Goal: Transaction & Acquisition: Purchase product/service

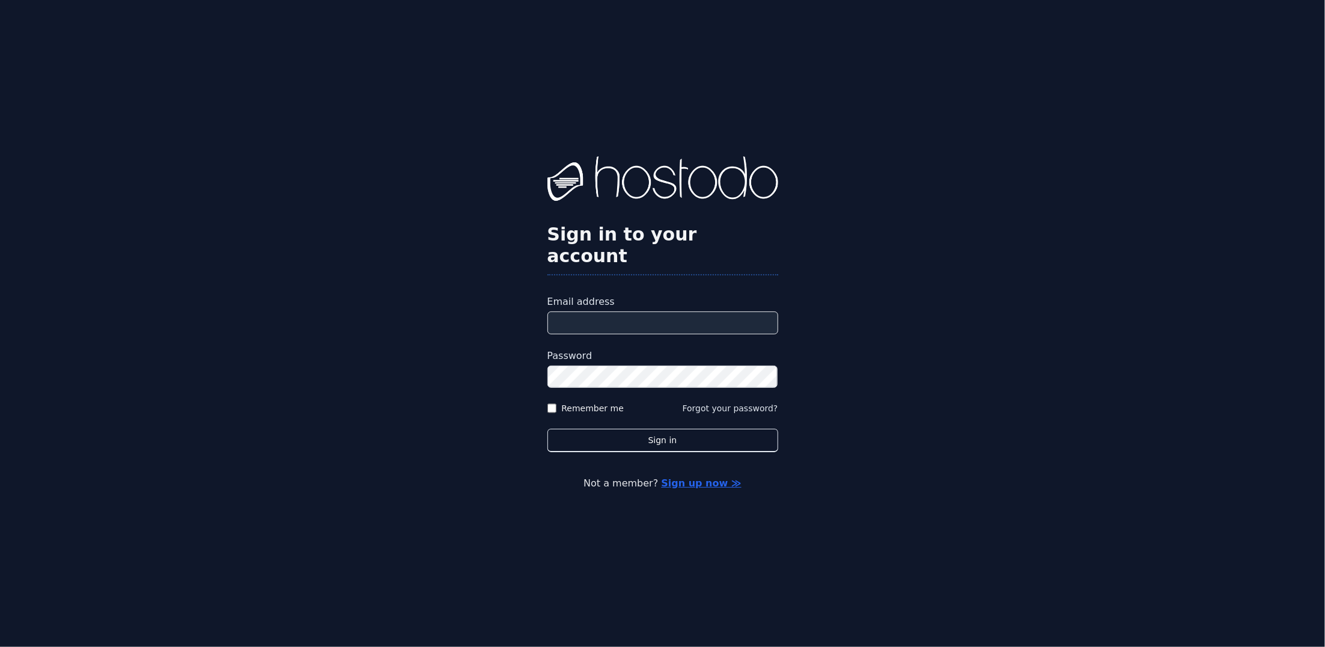
click at [681, 311] on input "Email address" at bounding box center [662, 322] width 231 height 23
paste input "**********"
type input "**********"
click at [547, 428] on button "Sign in" at bounding box center [662, 439] width 231 height 23
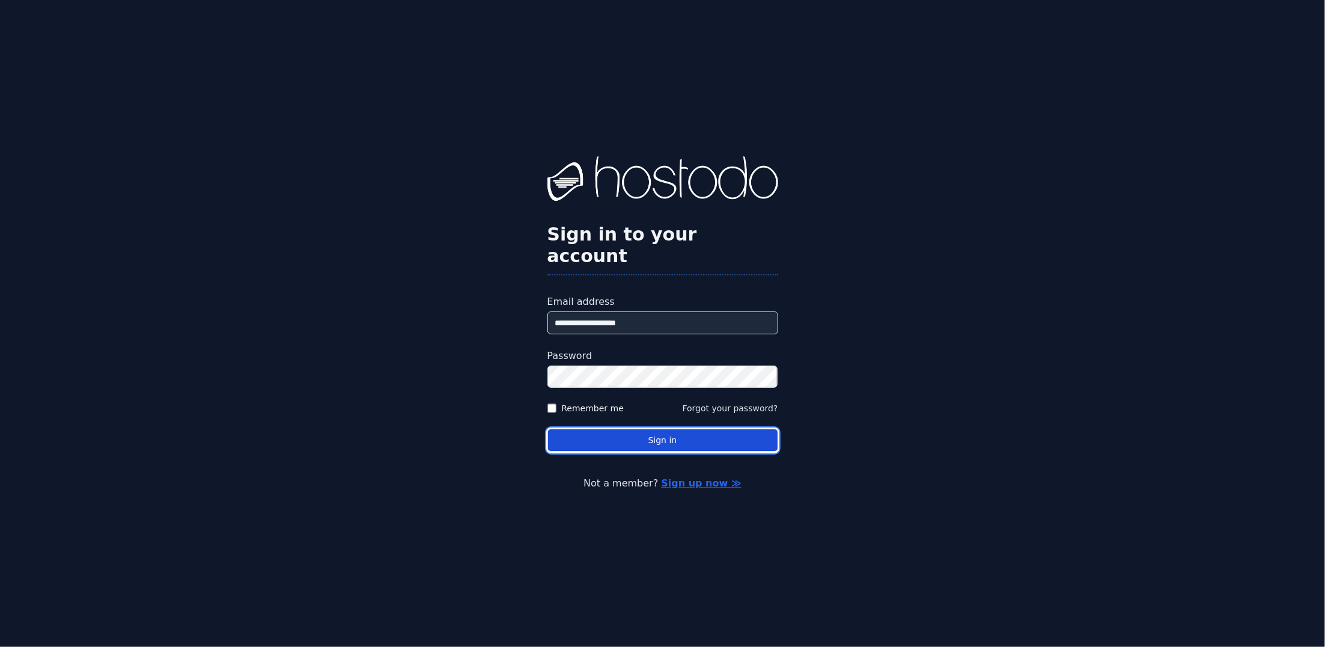
click at [595, 430] on button "Sign in" at bounding box center [662, 439] width 231 height 23
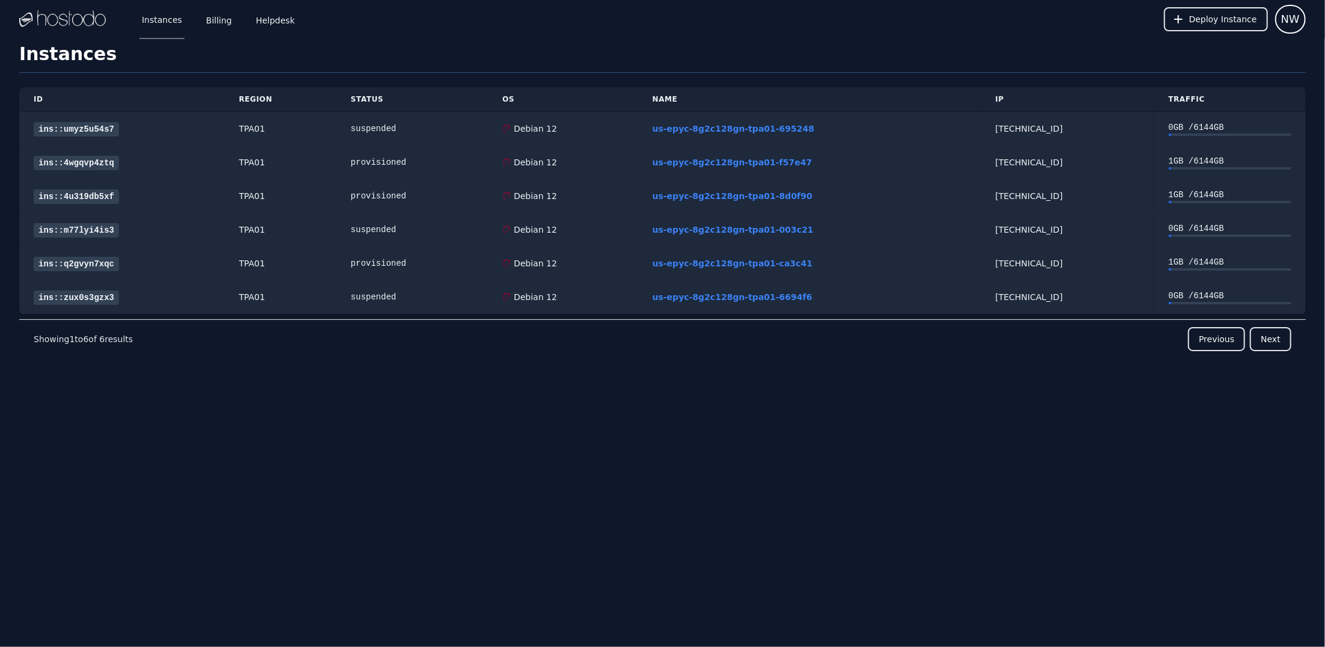
drag, startPoint x: 207, startPoint y: 450, endPoint x: 205, endPoint y: 434, distance: 15.8
click at [207, 449] on div "Instances Billing Helpdesk Deploy Instance NW Instances SSH Keys Billing Helpde…" at bounding box center [662, 323] width 1325 height 647
click at [212, 25] on link "Billing" at bounding box center [219, 19] width 31 height 40
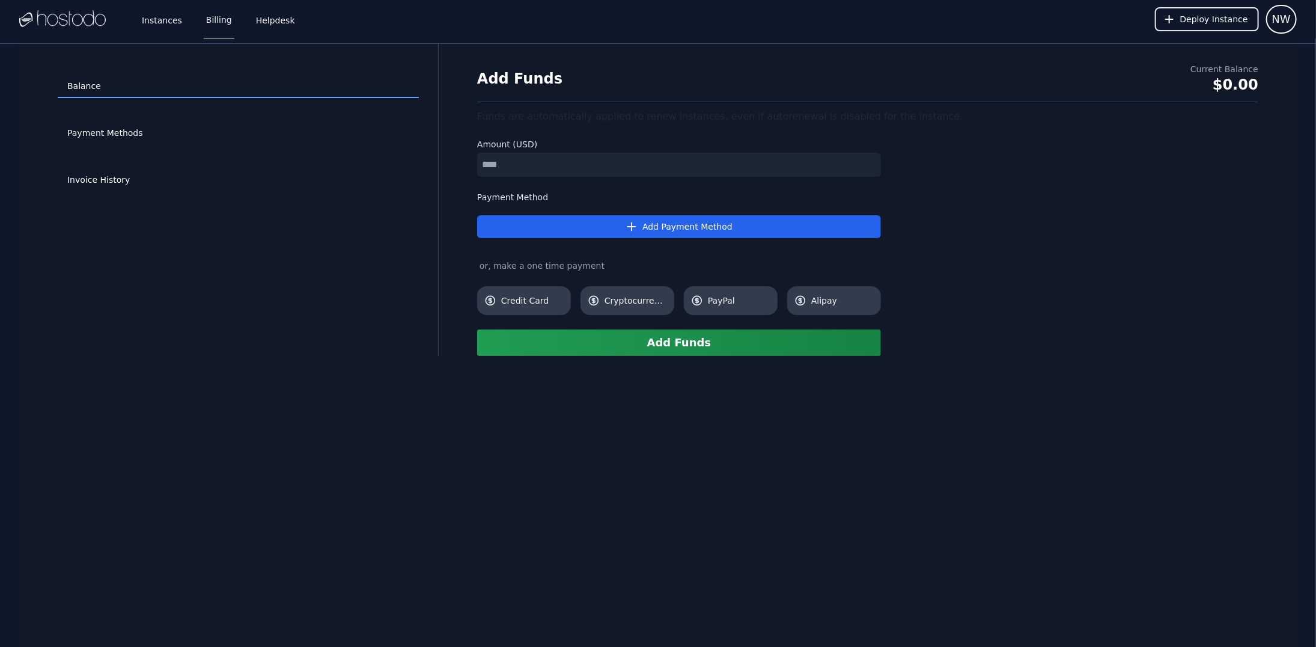
click at [105, 193] on div "Invoice History" at bounding box center [238, 180] width 361 height 47
click at [105, 186] on link "Invoice History" at bounding box center [238, 180] width 361 height 23
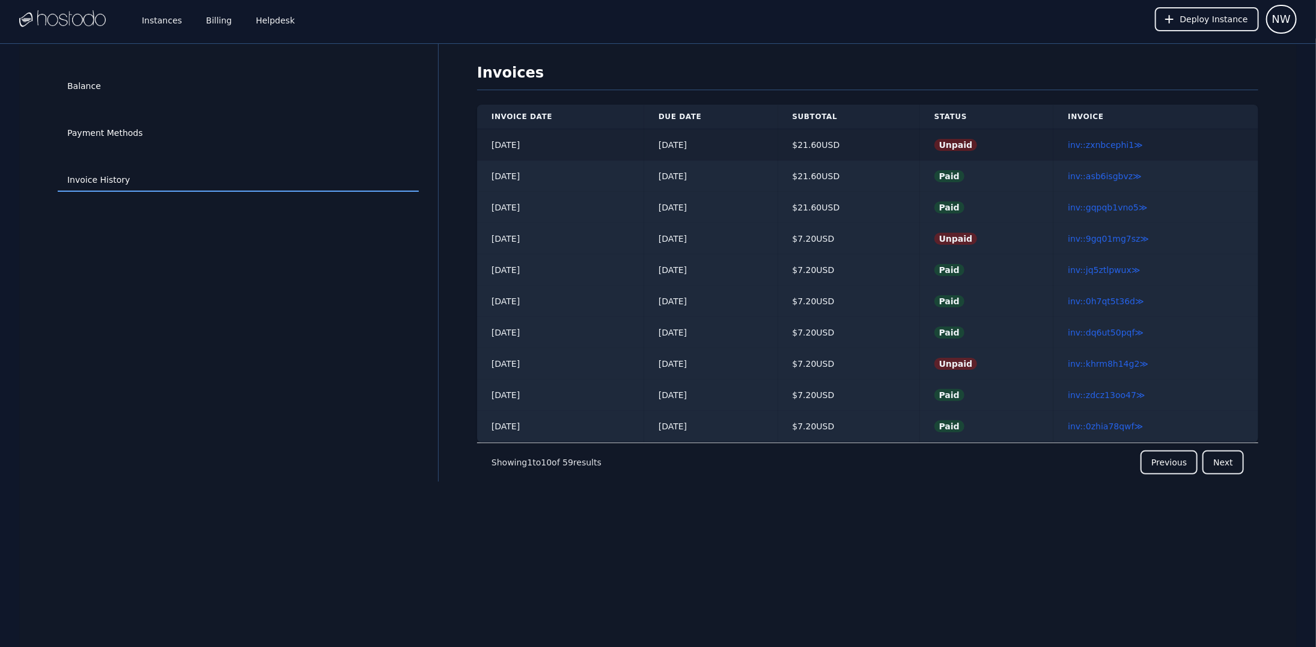
drag, startPoint x: 790, startPoint y: 138, endPoint x: 863, endPoint y: 139, distance: 73.3
click at [863, 139] on td "$ 21.60 USD" at bounding box center [849, 145] width 142 height 32
click at [576, 139] on td "2025/09/21" at bounding box center [560, 145] width 167 height 32
click at [712, 149] on td "10/05/2025" at bounding box center [711, 145] width 134 height 32
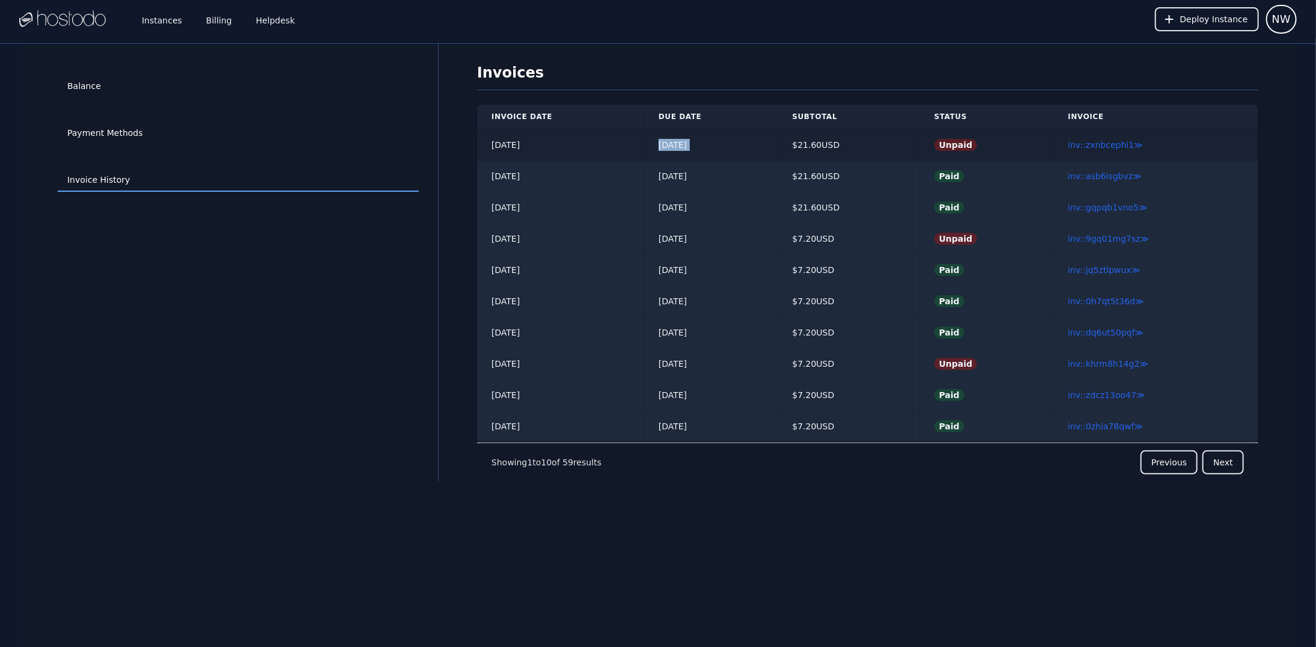
click at [712, 149] on td "10/05/2025" at bounding box center [711, 145] width 134 height 32
drag, startPoint x: 1166, startPoint y: 133, endPoint x: 1041, endPoint y: 135, distance: 125.0
click at [1041, 135] on tr "2025/09/21 10/05/2025 $ 21.60 USD Unpaid inv::zxnbcephi1 ≫" at bounding box center [867, 145] width 781 height 32
click at [1286, 16] on span "NW" at bounding box center [1281, 19] width 19 height 17
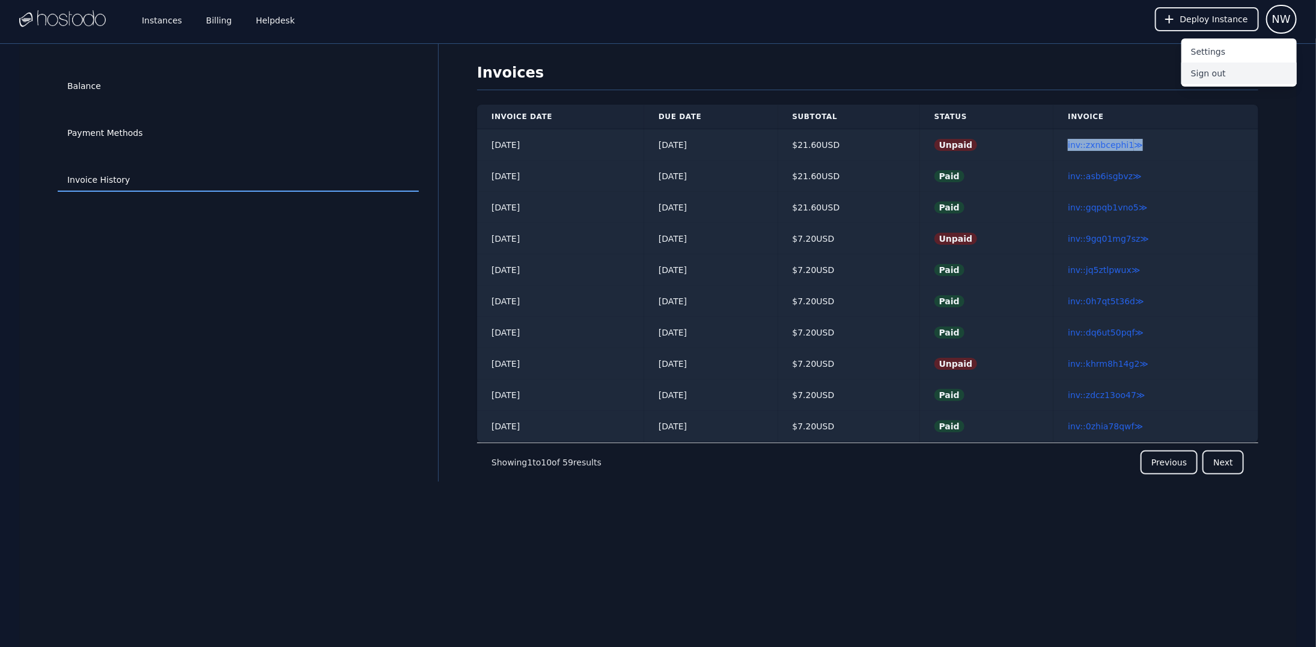
click at [1206, 75] on button "Sign out" at bounding box center [1238, 73] width 115 height 22
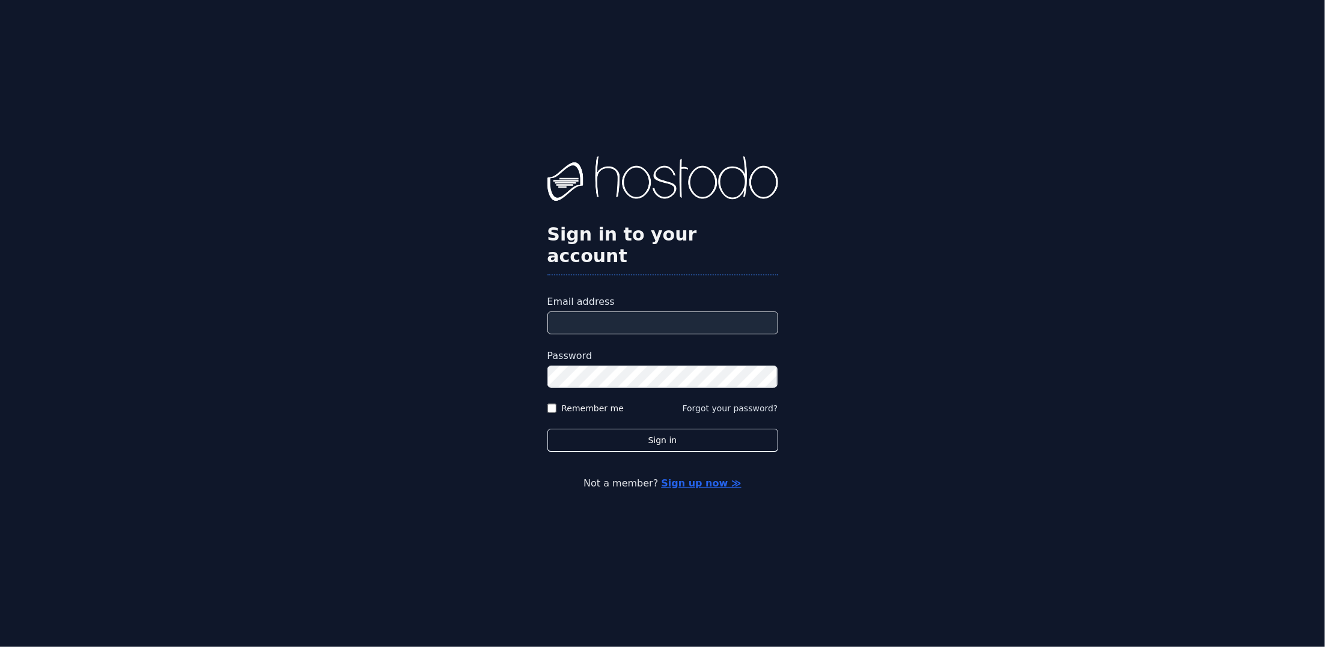
click at [577, 317] on input "Email address" at bounding box center [662, 322] width 231 height 23
paste input "**********"
type input "**********"
click at [547, 428] on button "Sign in" at bounding box center [662, 439] width 231 height 23
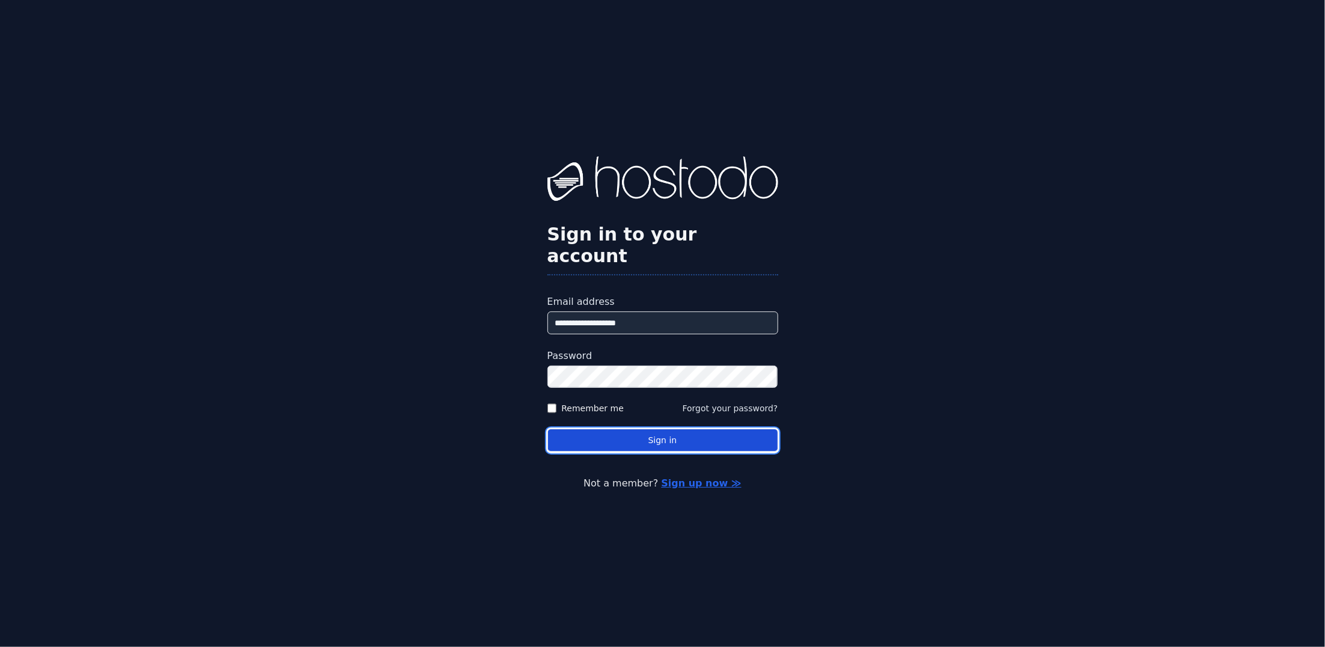
click at [629, 428] on button "Sign in" at bounding box center [662, 439] width 231 height 23
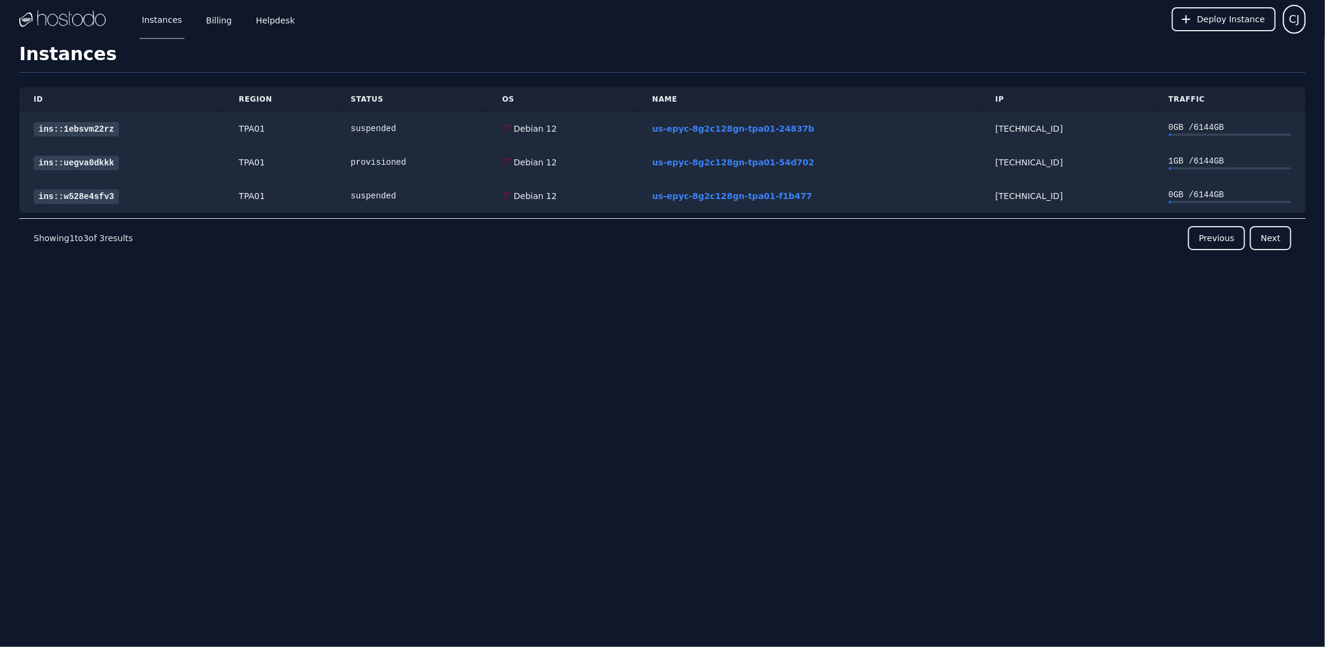
drag, startPoint x: 0, startPoint y: 384, endPoint x: 7, endPoint y: 380, distance: 7.5
click at [0, 384] on div "Instances Billing Helpdesk Deploy Instance CJ Instances SSH Keys Billing Helpde…" at bounding box center [662, 323] width 1325 height 647
drag, startPoint x: 235, startPoint y: 22, endPoint x: 227, endPoint y: 21, distance: 8.4
click at [234, 21] on div "Instances Billing Helpdesk" at bounding box center [208, 19] width 177 height 40
click at [213, 17] on link "Billing" at bounding box center [219, 19] width 31 height 40
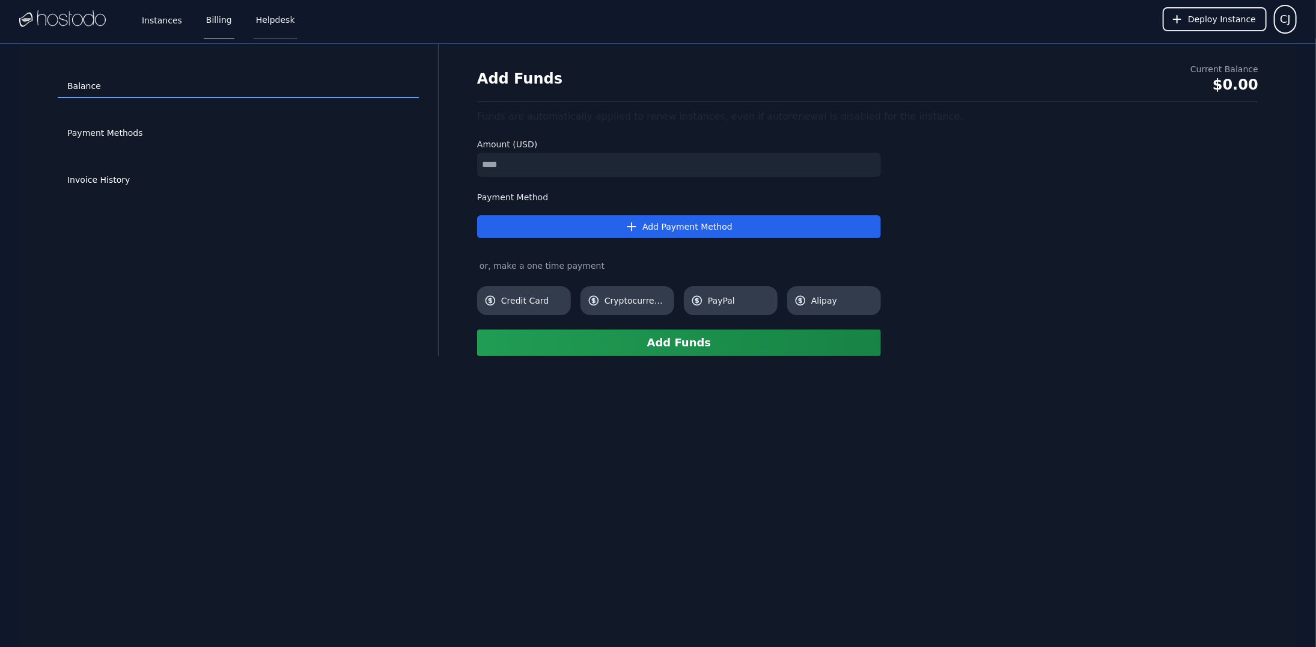
click at [254, 8] on link "Helpdesk" at bounding box center [276, 19] width 44 height 40
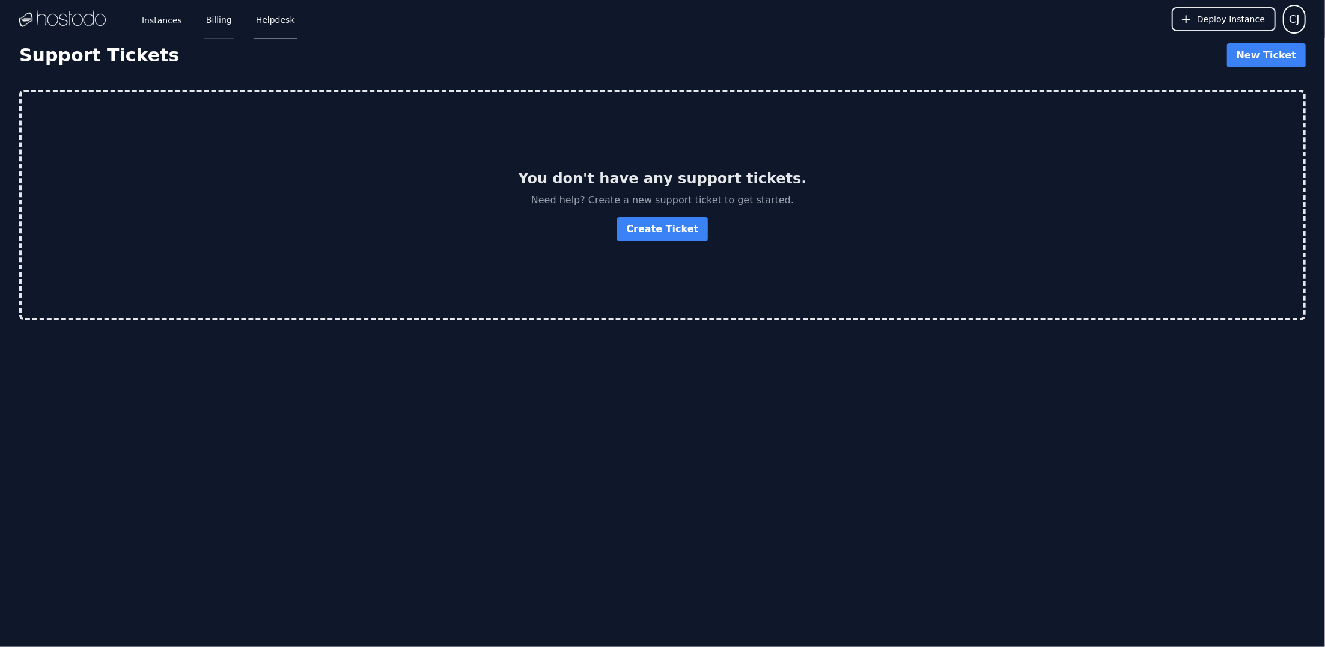
click at [216, 20] on link "Billing" at bounding box center [219, 19] width 31 height 40
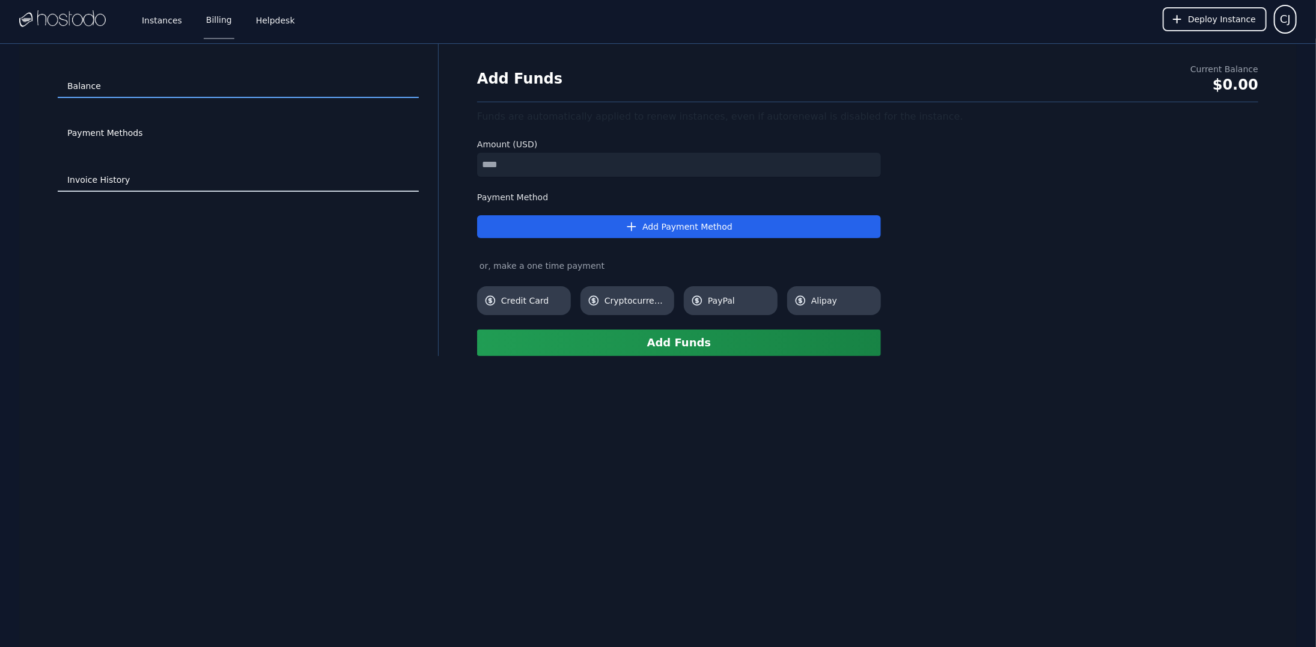
click at [108, 177] on link "Invoice History" at bounding box center [238, 180] width 361 height 23
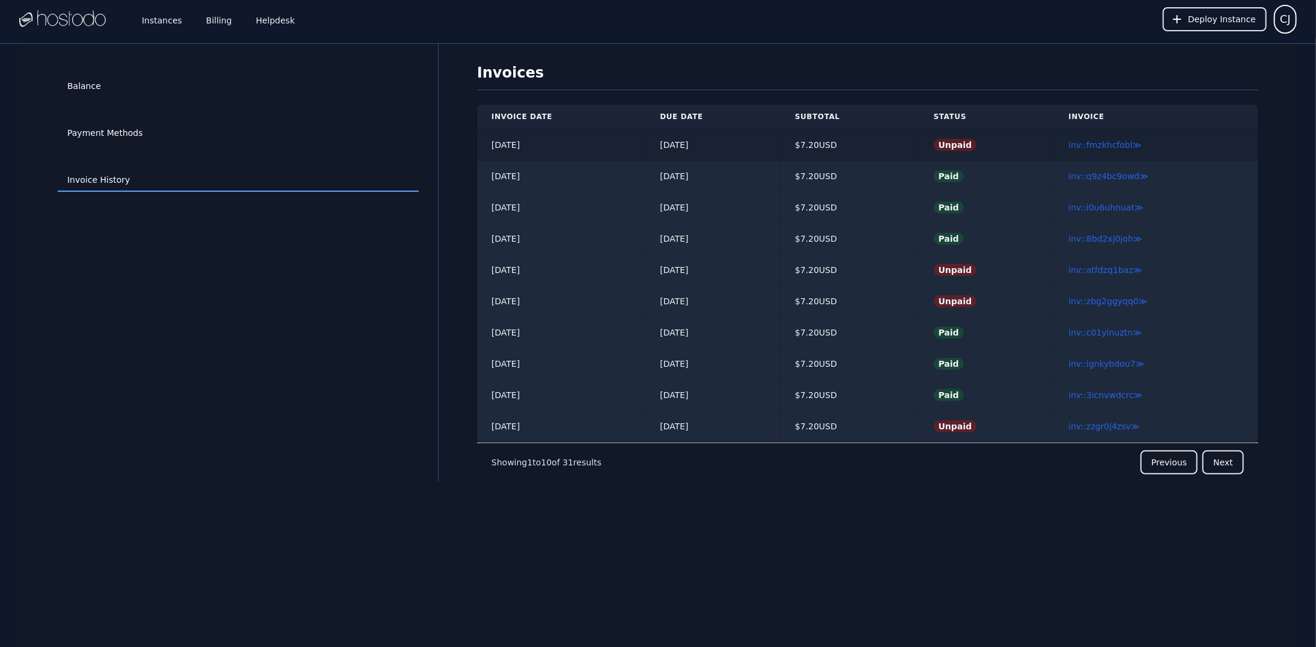
click at [775, 138] on tr "[DATE] [DATE] $ 7.20 USD Unpaid inv::fmzkhcfobl ≫" at bounding box center [867, 145] width 781 height 32
click at [1106, 144] on link "inv::fmzkhcfobl ≫" at bounding box center [1104, 145] width 73 height 10
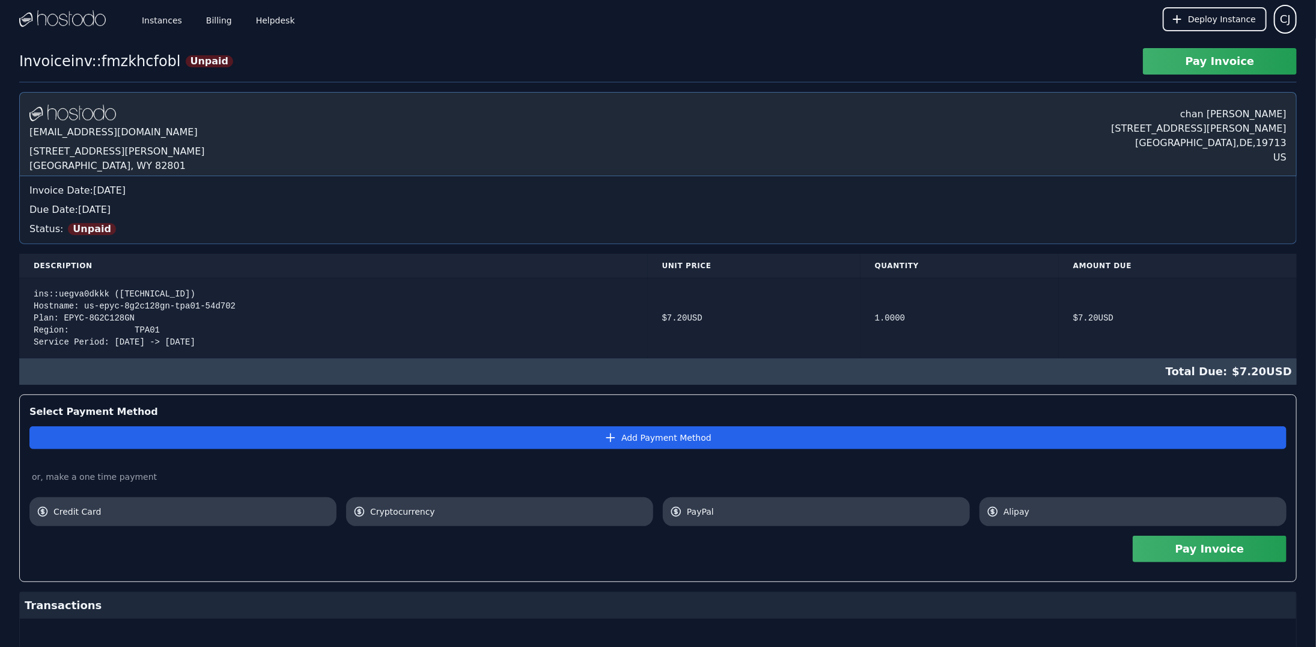
click at [125, 296] on div "ins::uegva0dkkk ([TECHNICAL_ID]) Hostname: us-epyc-8g2c128gn-tpa01-54d702 Plan:…" at bounding box center [334, 318] width 600 height 60
click at [125, 296] on div "ins::uegva0dkkk (216.126.231.166) Hostname: us-epyc-8g2c128gn-tpa01-54d702 Plan…" at bounding box center [334, 318] width 600 height 60
click at [1276, 15] on button "CJ" at bounding box center [1285, 19] width 23 height 29
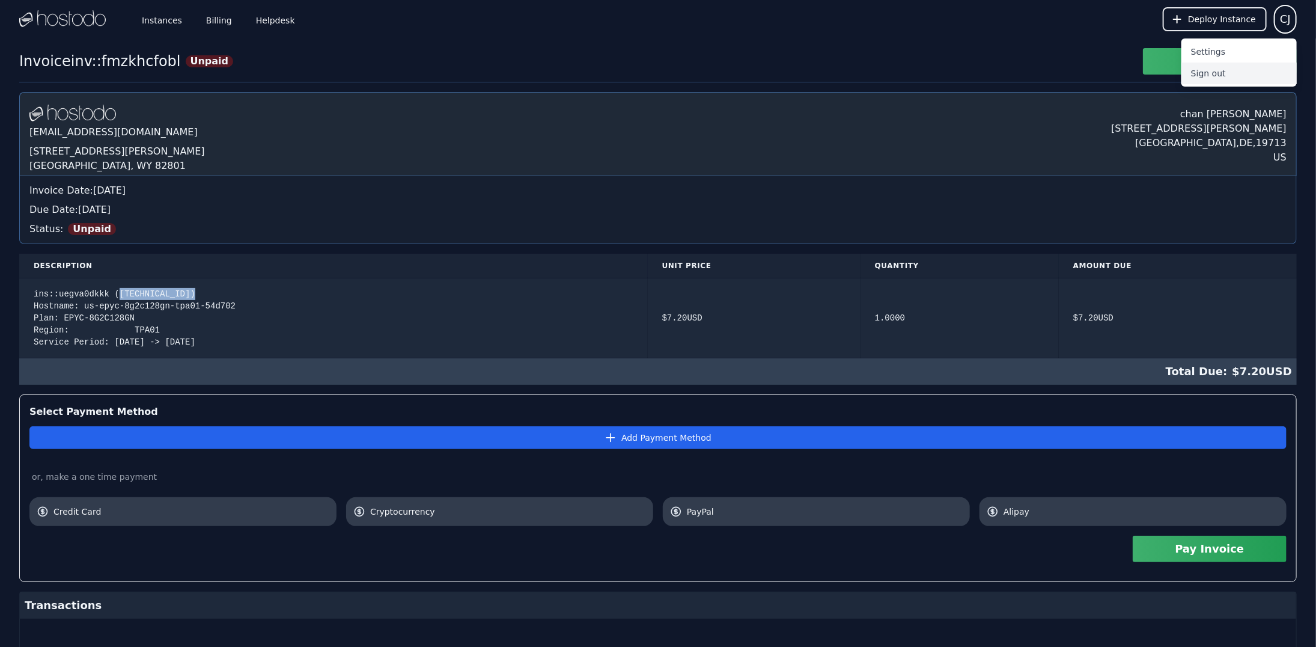
click at [1210, 77] on button "Sign out" at bounding box center [1238, 73] width 115 height 22
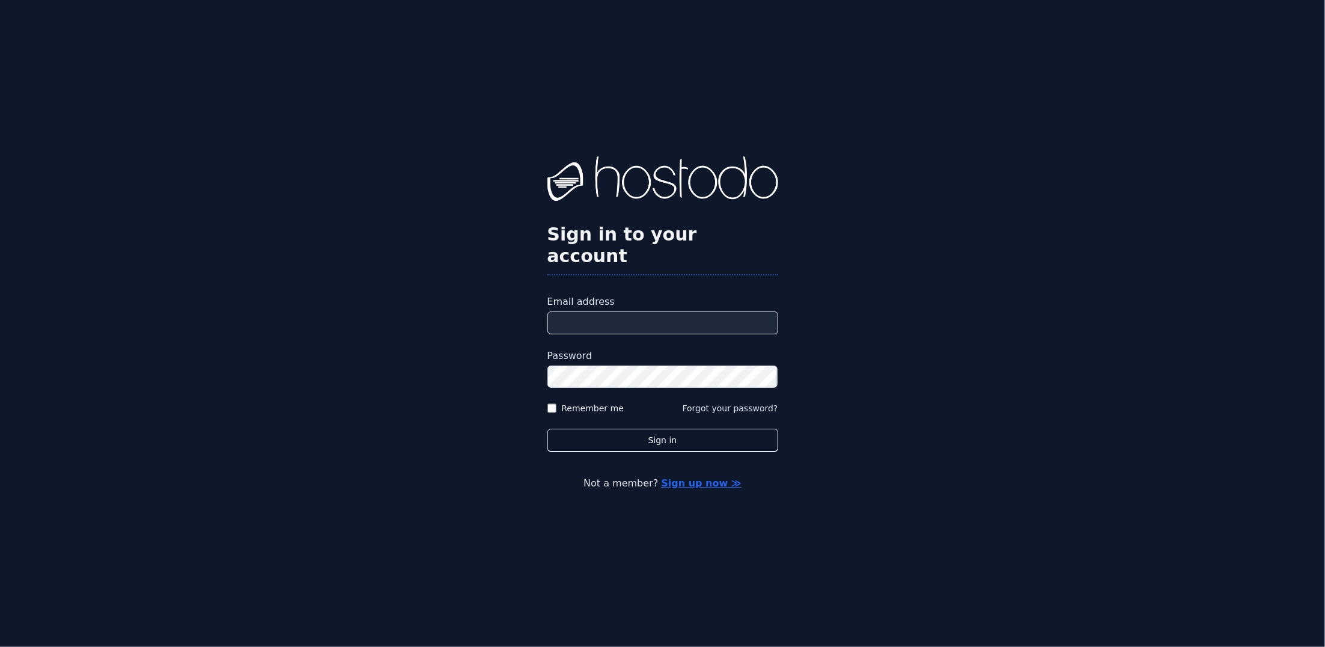
click at [620, 311] on input "Email address" at bounding box center [662, 322] width 231 height 23
paste input "**********"
type input "**********"
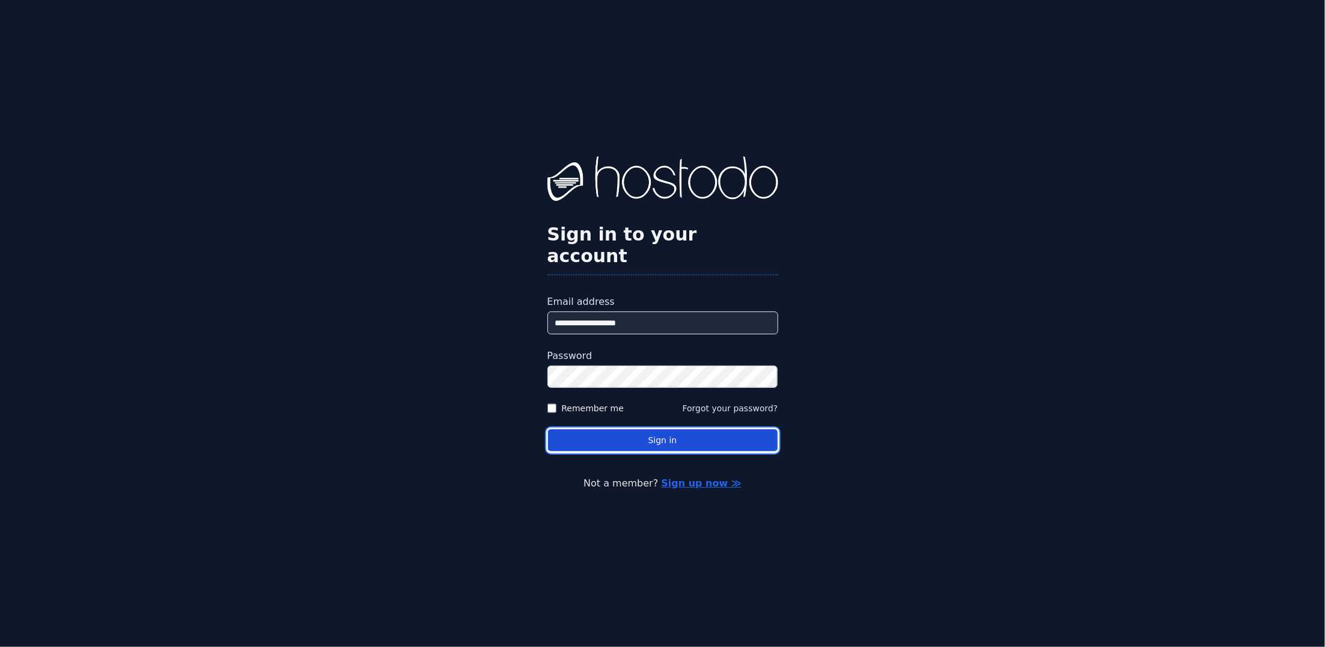
click at [587, 428] on button "Sign in" at bounding box center [662, 439] width 231 height 23
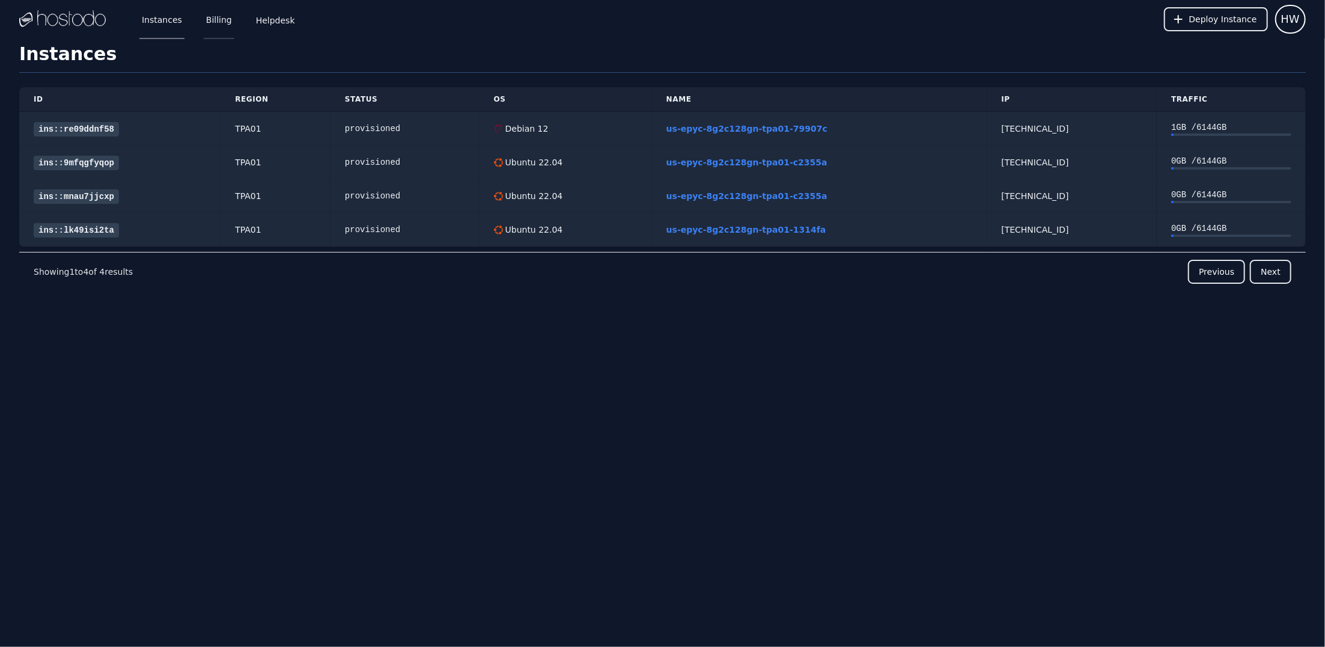
click at [215, 24] on link "Billing" at bounding box center [219, 19] width 31 height 40
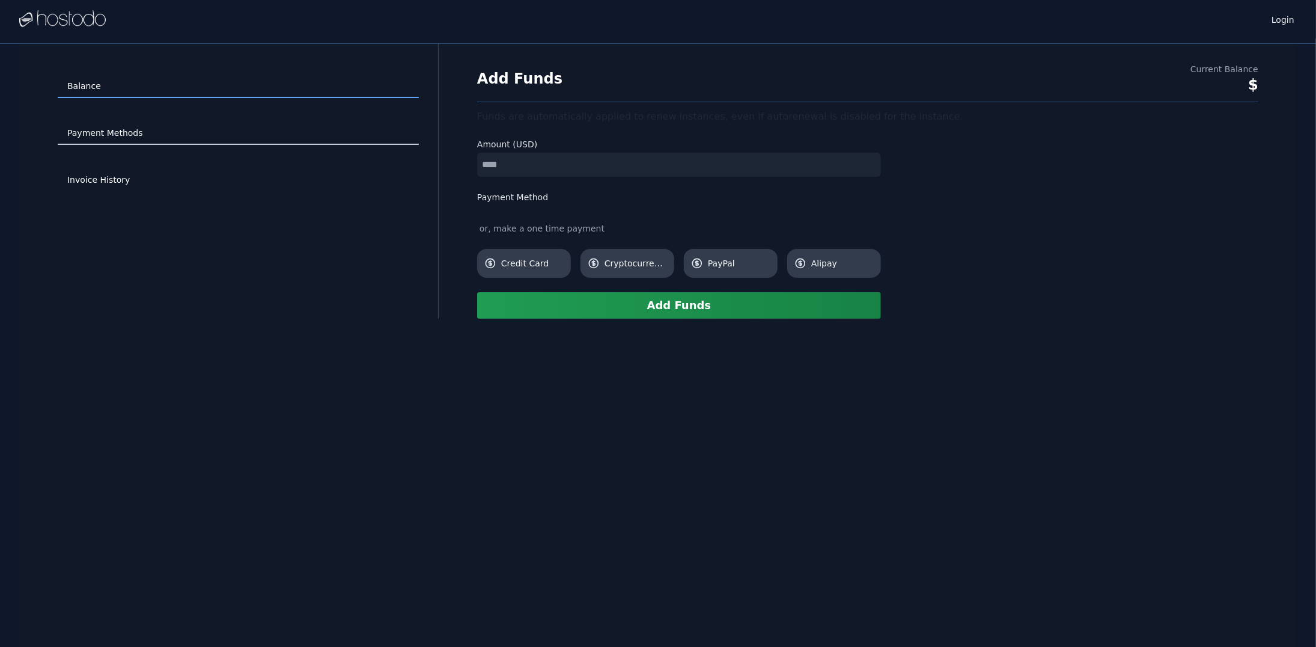
click at [114, 136] on link "Payment Methods" at bounding box center [238, 133] width 361 height 23
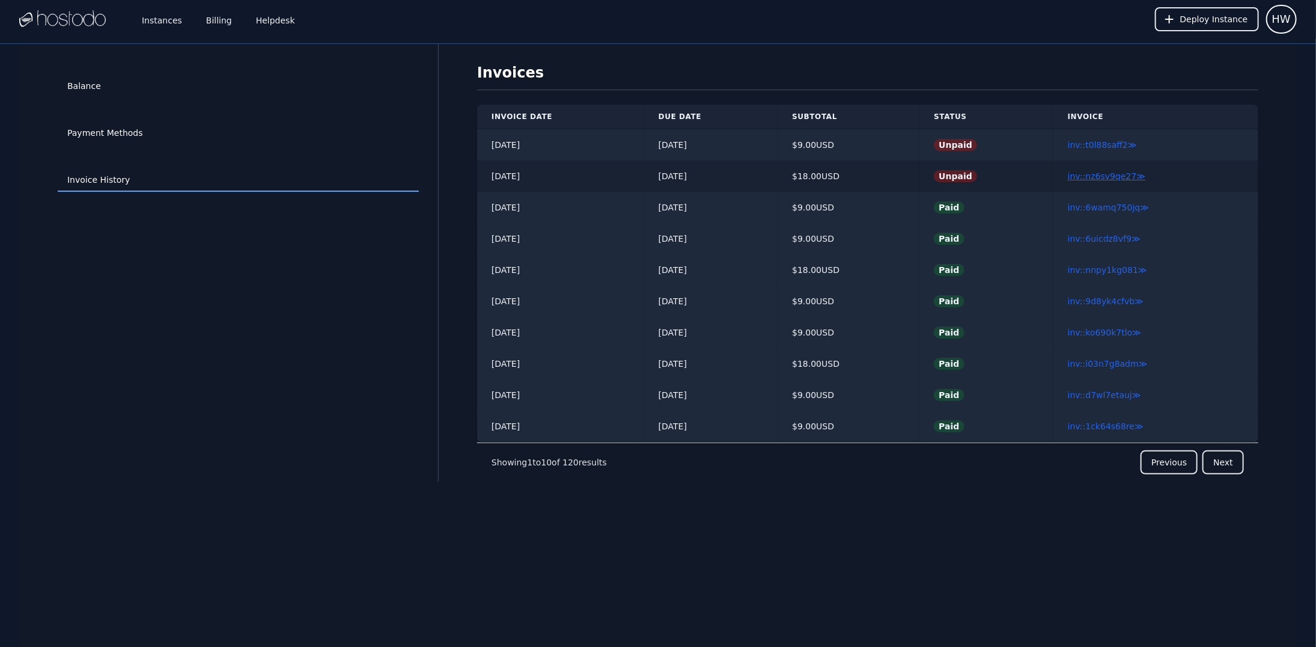
click at [1094, 180] on link "inv::nz6sv9qe27 ≫" at bounding box center [1107, 176] width 78 height 10
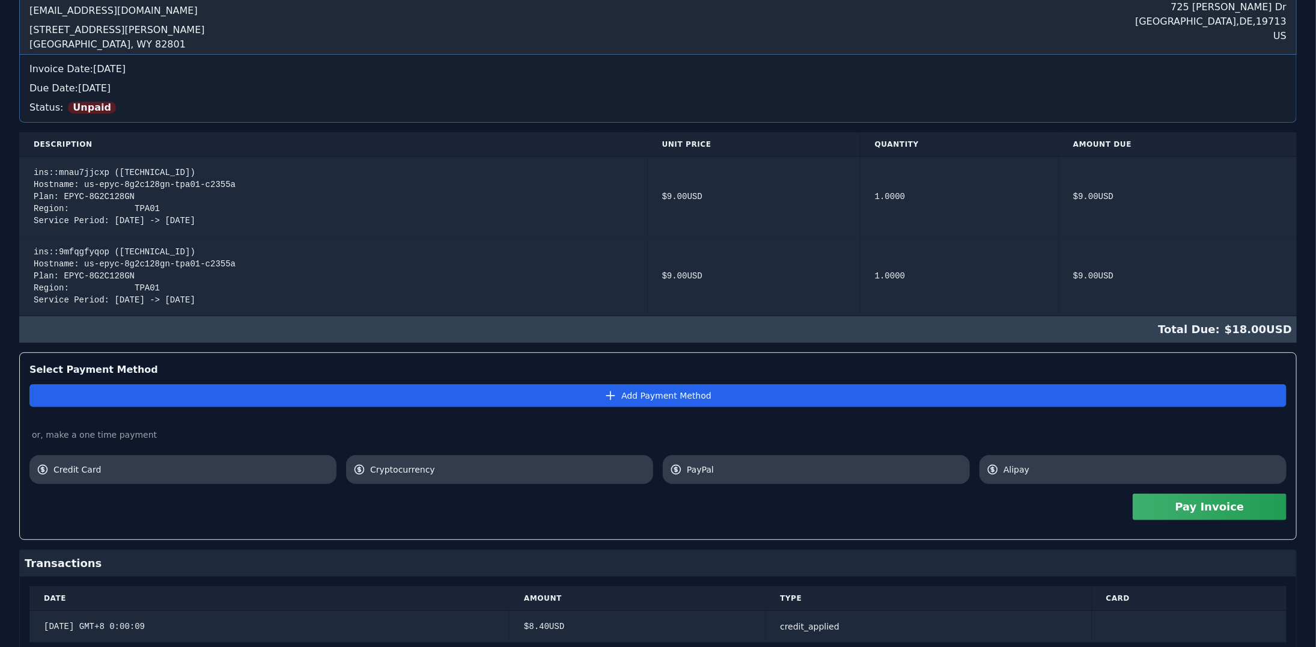
scroll to position [162, 0]
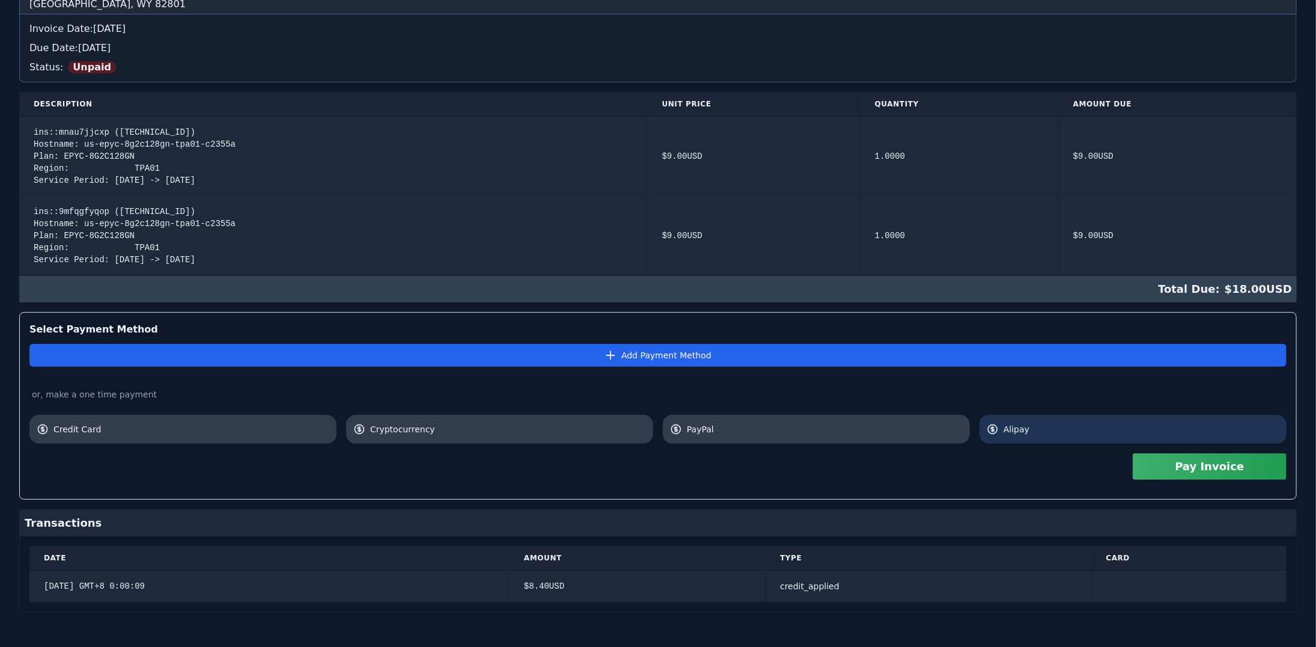
click at [1084, 433] on link "Alipay" at bounding box center [1132, 429] width 307 height 29
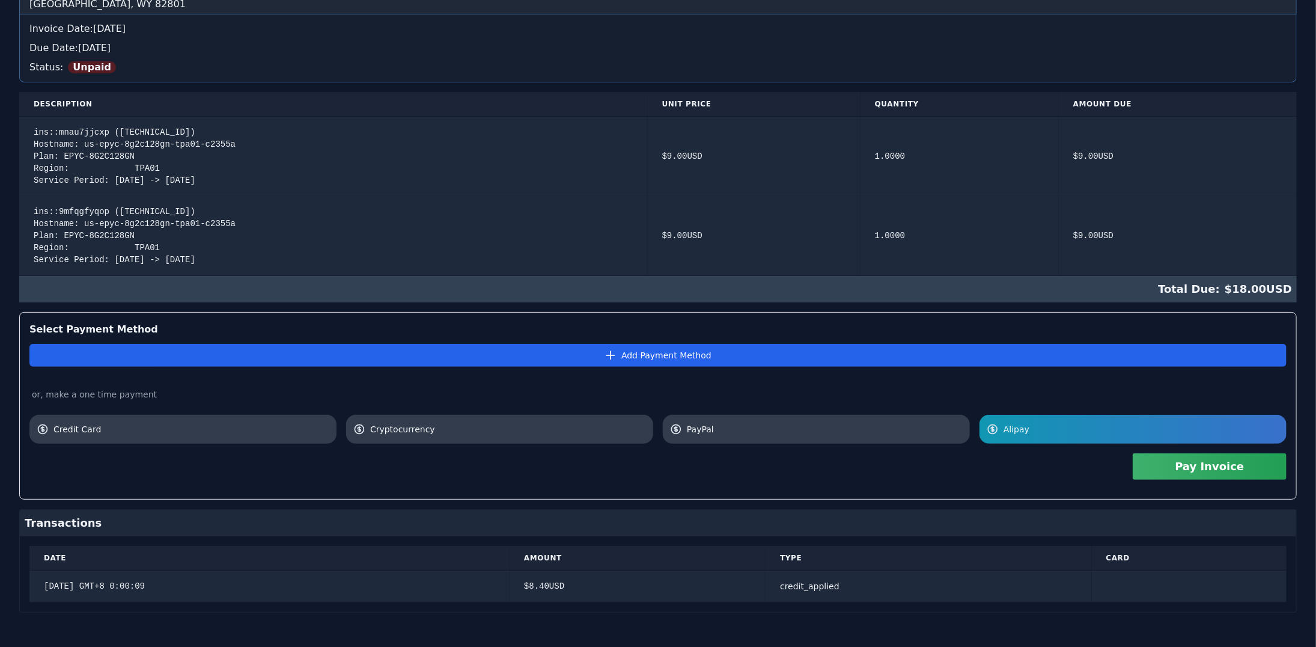
click at [1201, 470] on button "Pay Invoice" at bounding box center [1210, 466] width 154 height 26
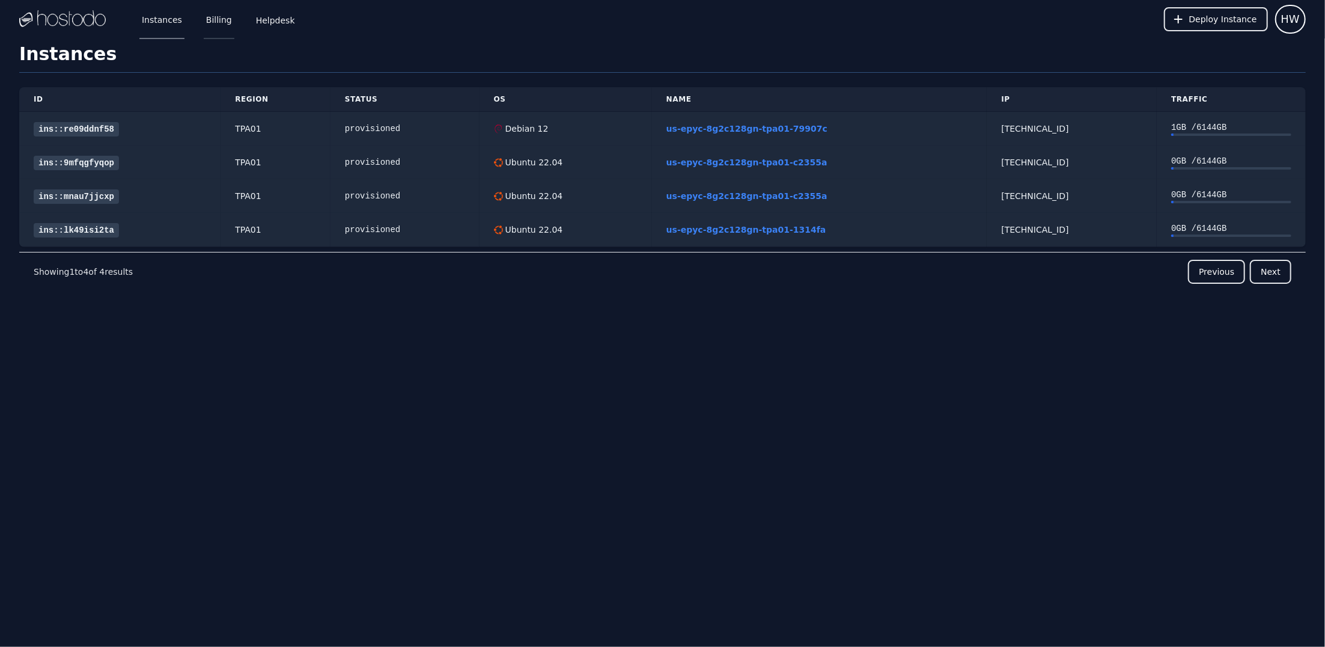
click at [207, 22] on link "Billing" at bounding box center [219, 19] width 31 height 40
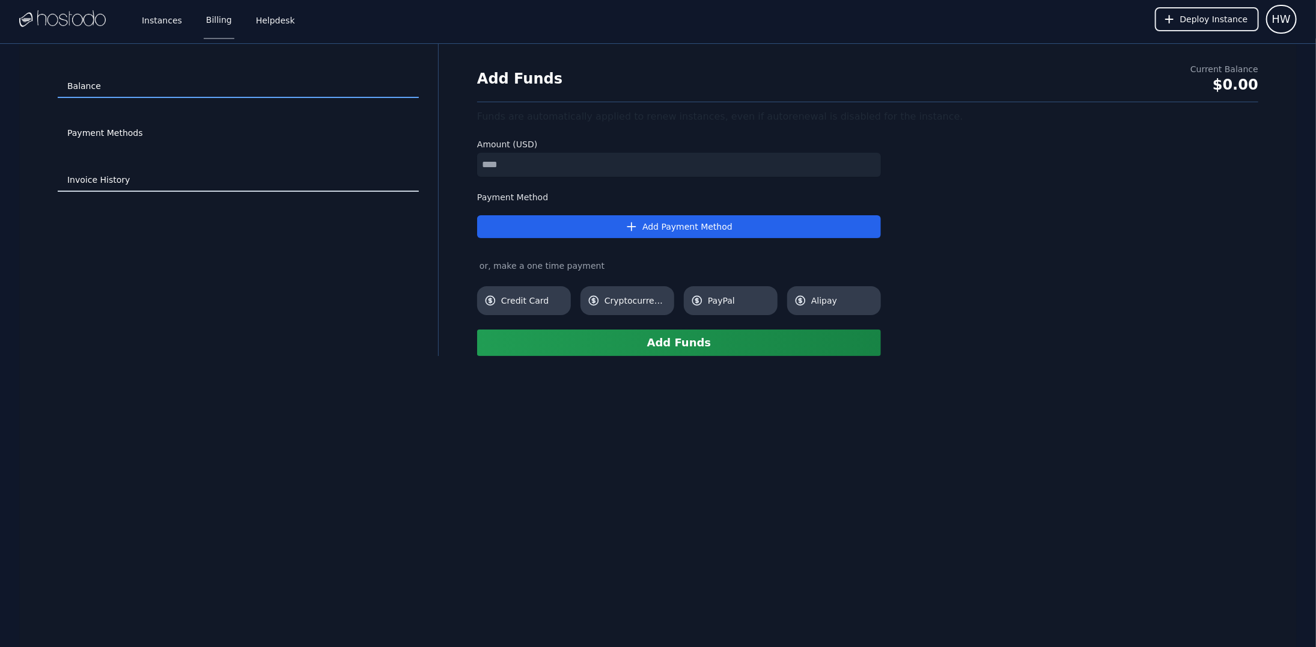
click at [112, 185] on link "Invoice History" at bounding box center [238, 180] width 361 height 23
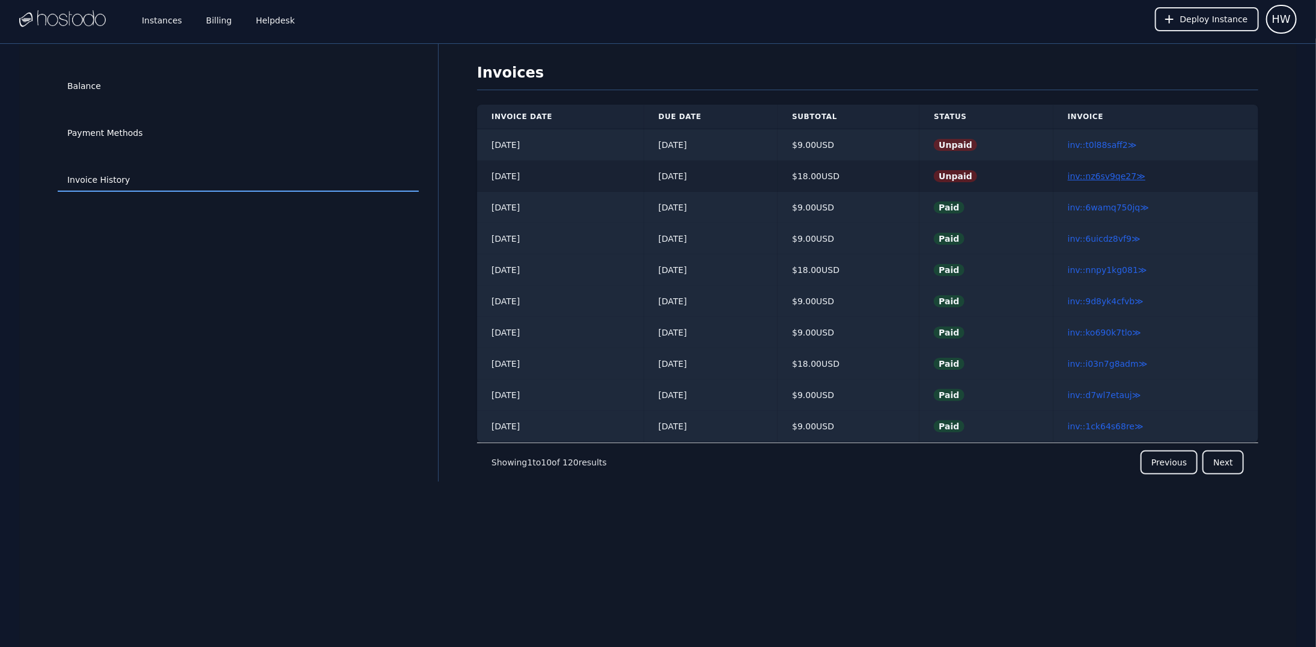
click at [1121, 177] on link "inv::nz6sv9qe27 ≫" at bounding box center [1107, 176] width 78 height 10
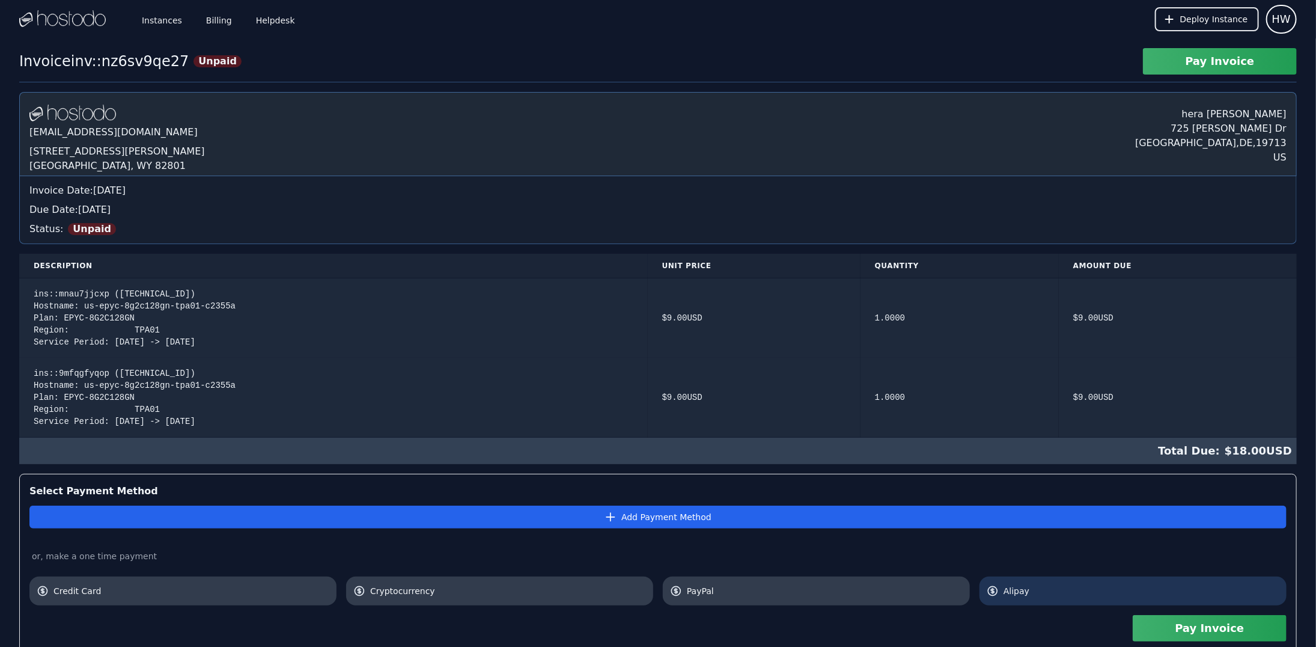
click at [1064, 600] on link "Alipay" at bounding box center [1132, 590] width 307 height 29
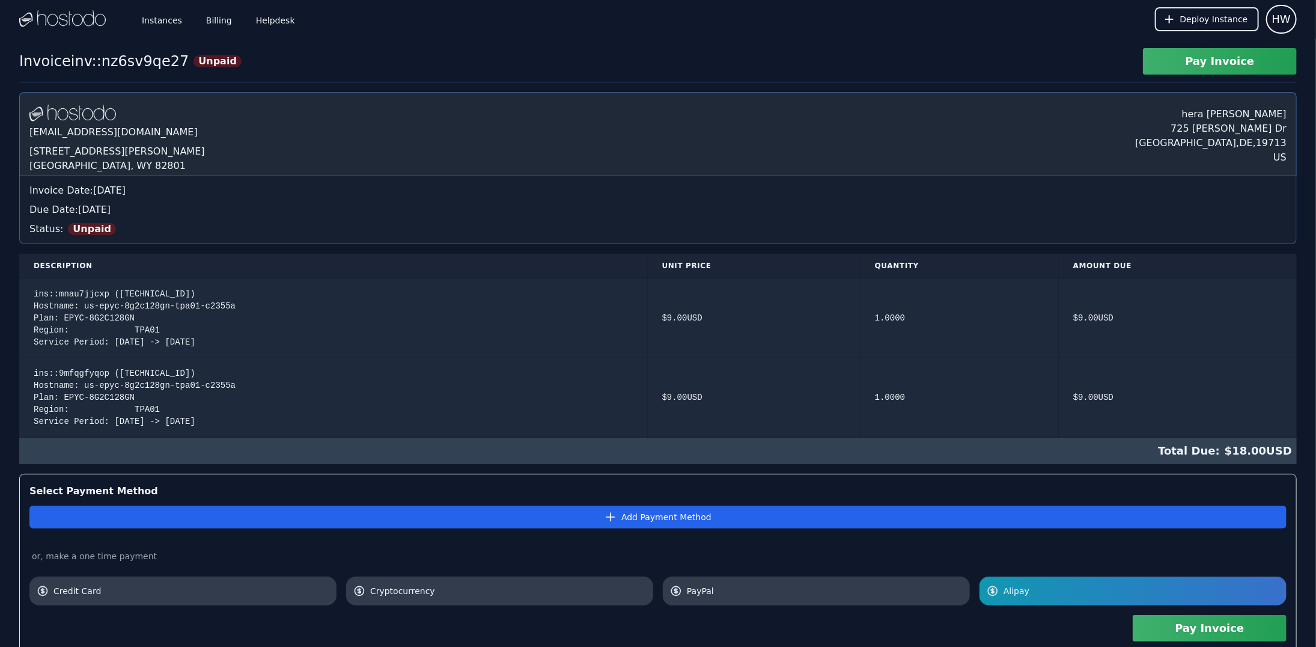
click at [1191, 621] on button "Pay Invoice" at bounding box center [1210, 628] width 154 height 26
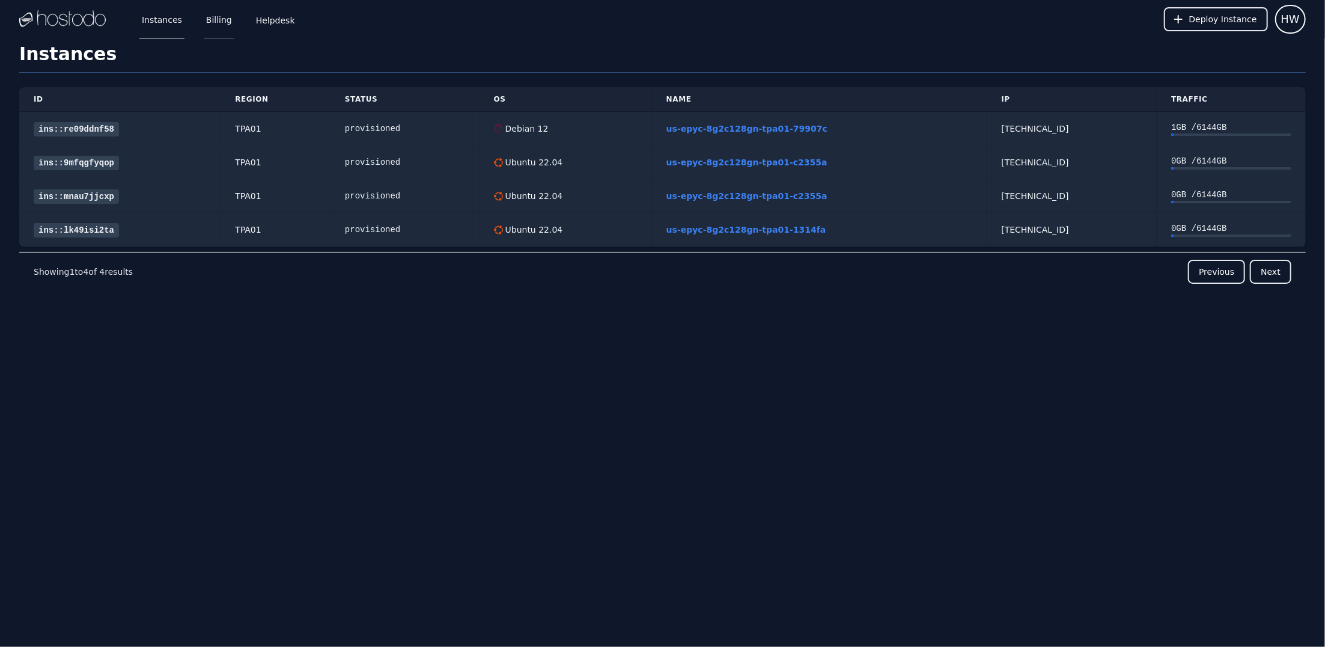
click at [220, 14] on link "Billing" at bounding box center [219, 19] width 31 height 40
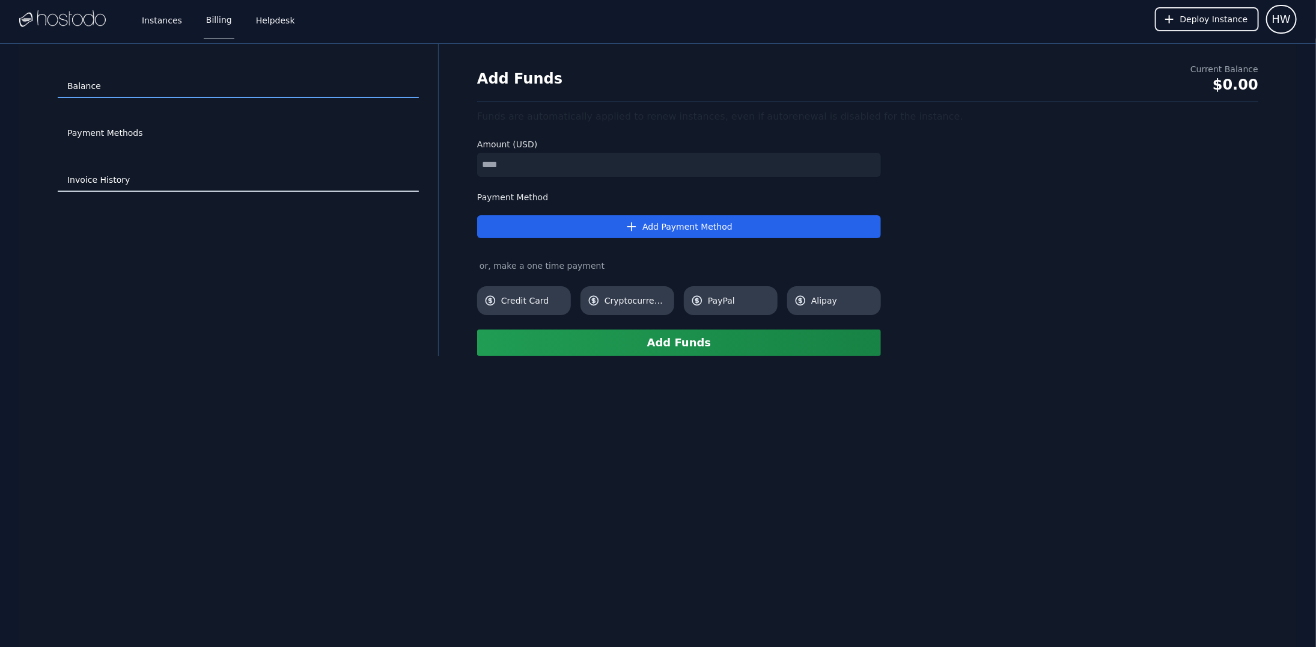
click at [98, 182] on link "Invoice History" at bounding box center [238, 180] width 361 height 23
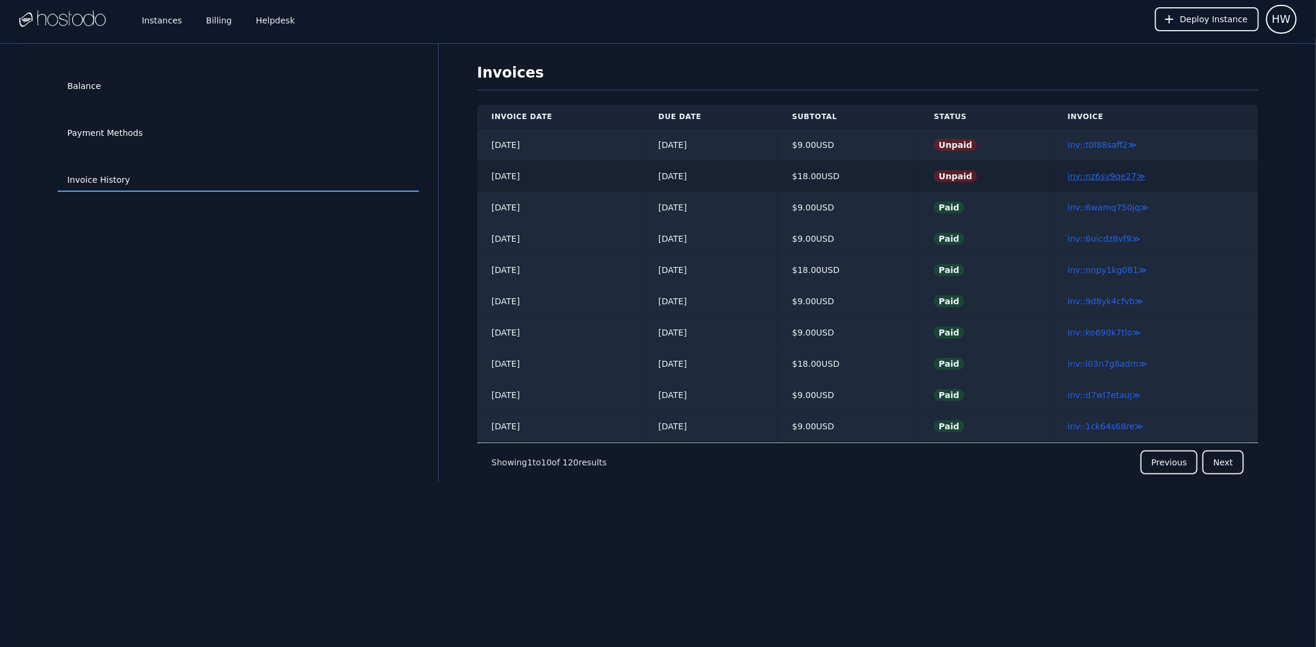
click at [1106, 177] on link "inv::nz6sv9qe27 ≫" at bounding box center [1107, 176] width 78 height 10
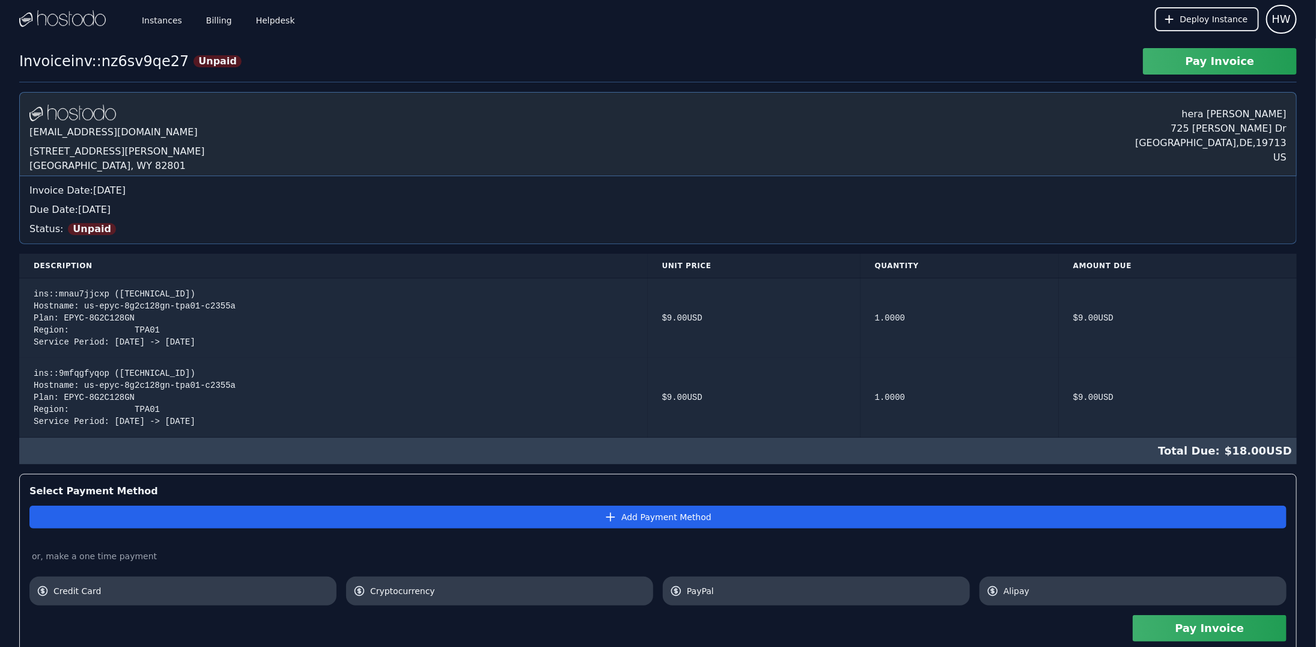
click at [1157, 605] on div "Pay Invoice" at bounding box center [657, 628] width 1257 height 46
click at [1140, 592] on span "Alipay" at bounding box center [1141, 591] width 276 height 12
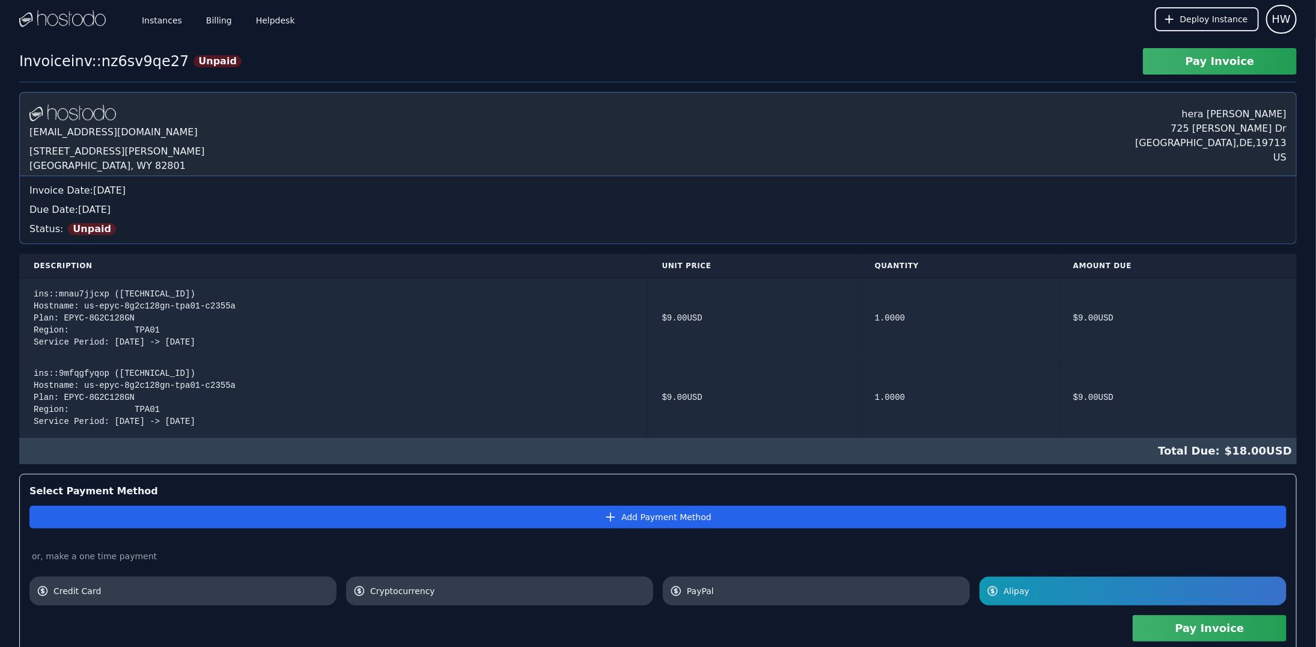
click at [1181, 627] on button "Pay Invoice" at bounding box center [1210, 628] width 154 height 26
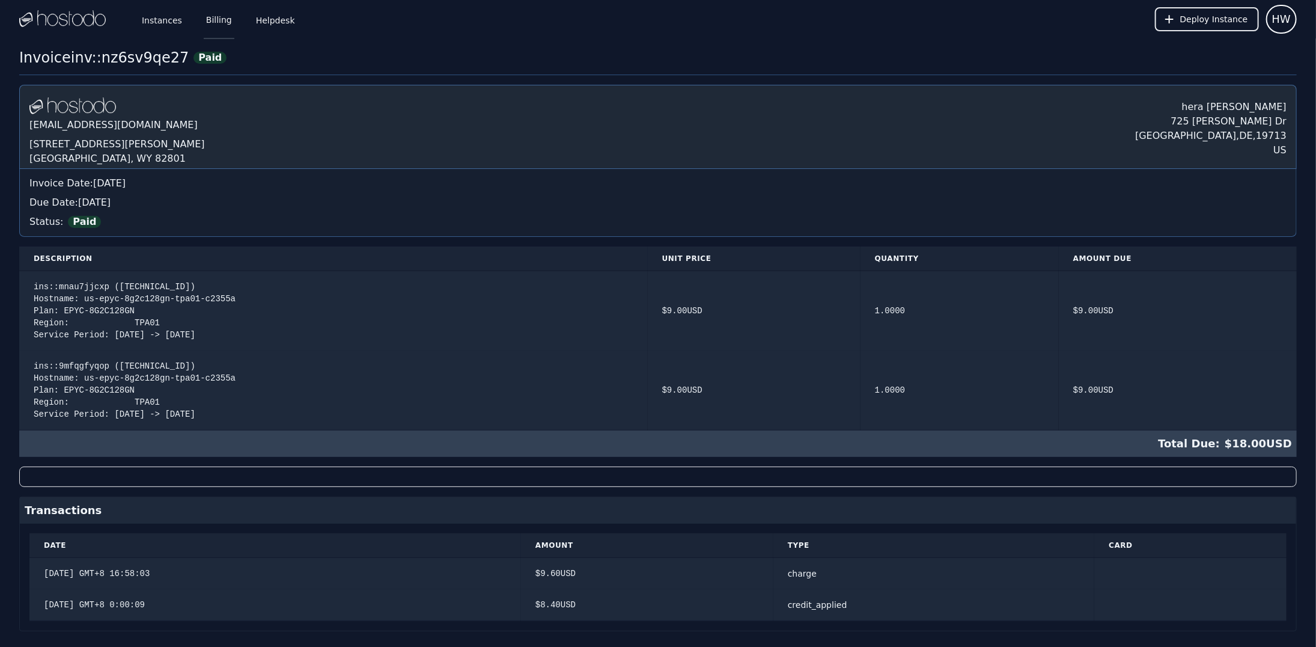
click at [220, 22] on link "Billing" at bounding box center [219, 19] width 31 height 40
